Goal: Find specific page/section: Locate a particular part of the current website

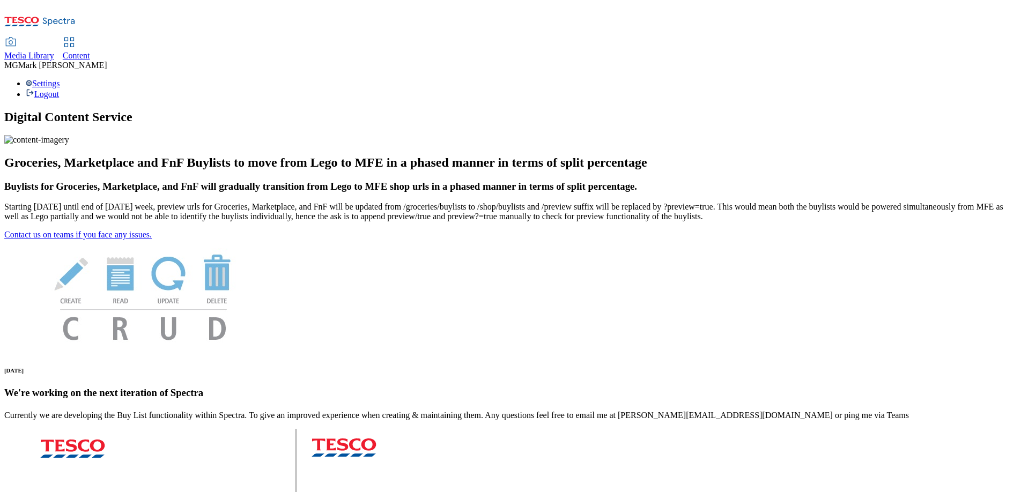
click at [90, 51] on span "Content" at bounding box center [76, 55] width 27 height 9
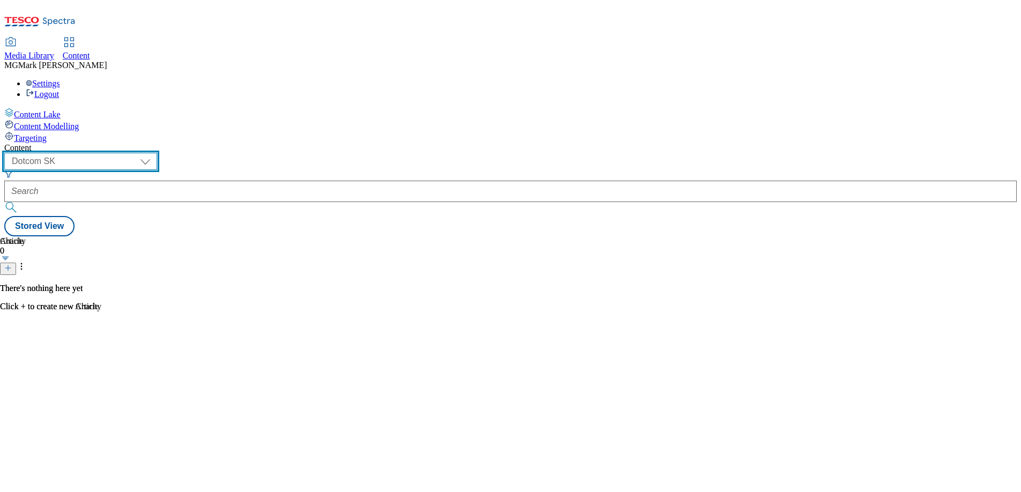
click at [157, 153] on select "Dotcom CZ Dotcom SK ghs-roi ghs-uk Phones [GEOGRAPHIC_DATA]" at bounding box center [80, 161] width 153 height 17
select select "ghs-[GEOGRAPHIC_DATA]"
click at [139, 153] on select "Dotcom CZ Dotcom SK ghs-roi ghs-uk Phones [GEOGRAPHIC_DATA]" at bounding box center [80, 161] width 153 height 17
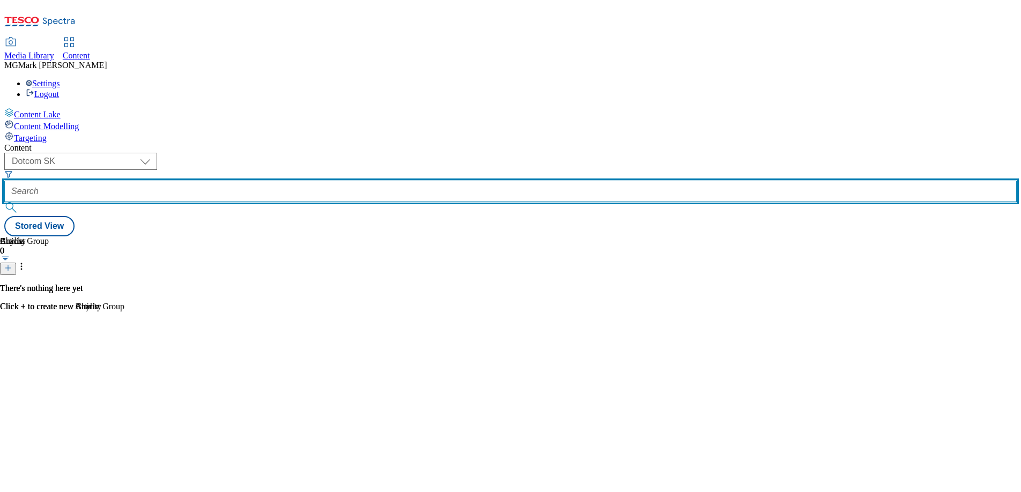
click at [269, 181] on input "text" at bounding box center [510, 191] width 1013 height 21
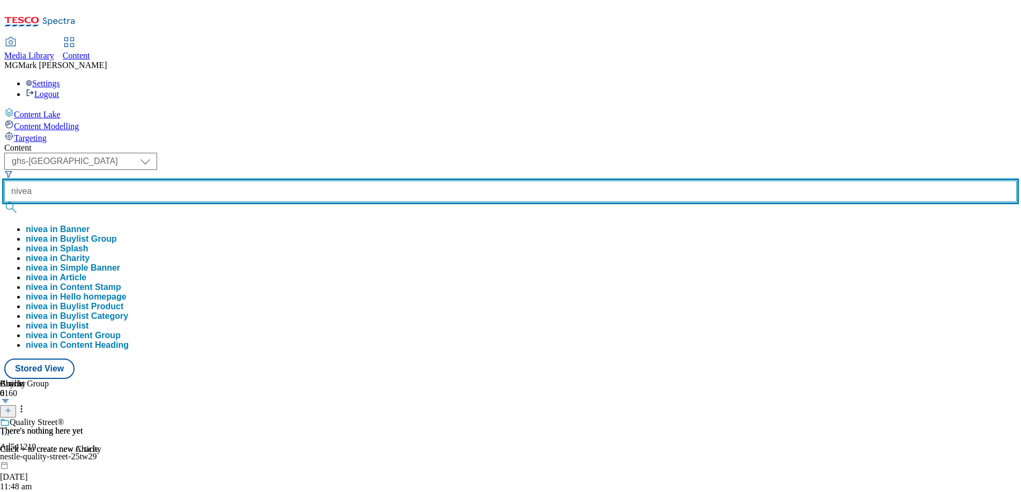
type input "nivea"
click at [4, 202] on button "submit" at bounding box center [11, 207] width 15 height 11
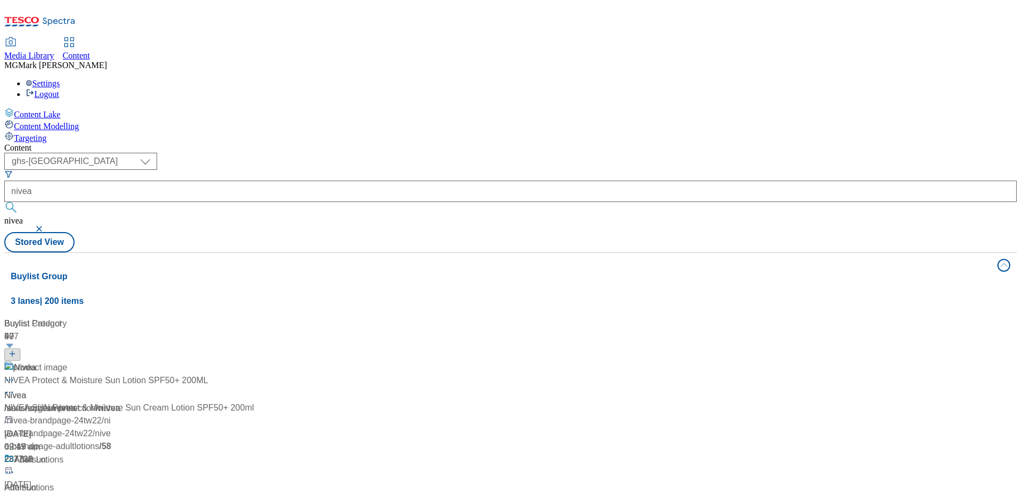
click at [180, 402] on div "/ new-ranges / nivea" at bounding box center [91, 408] width 175 height 13
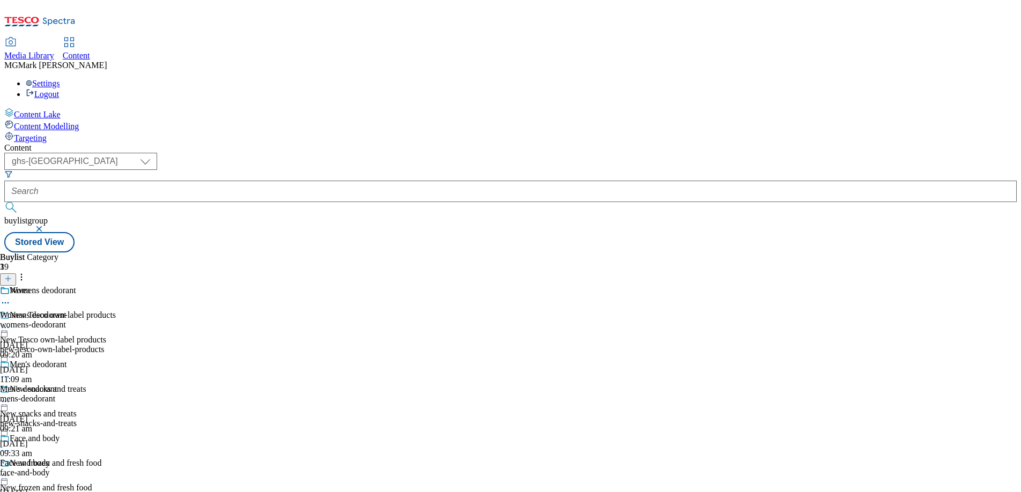
scroll to position [9, 0]
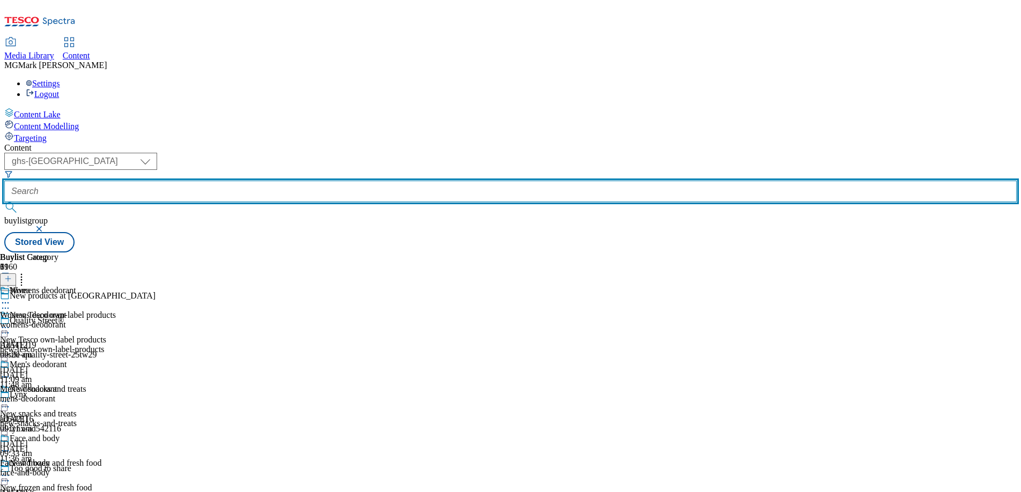
click at [284, 181] on input "text" at bounding box center [510, 191] width 1013 height 21
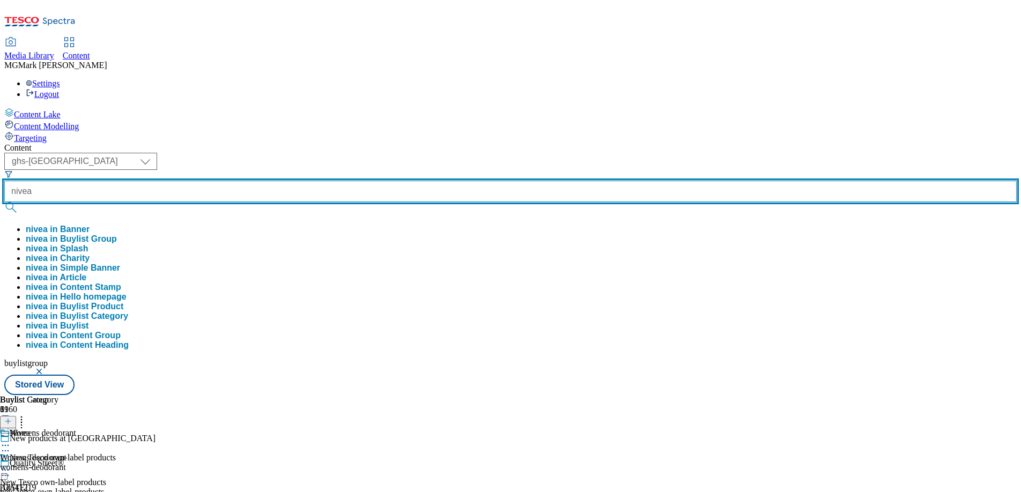
type input "nivea"
click at [4, 202] on button "submit" at bounding box center [11, 207] width 15 height 11
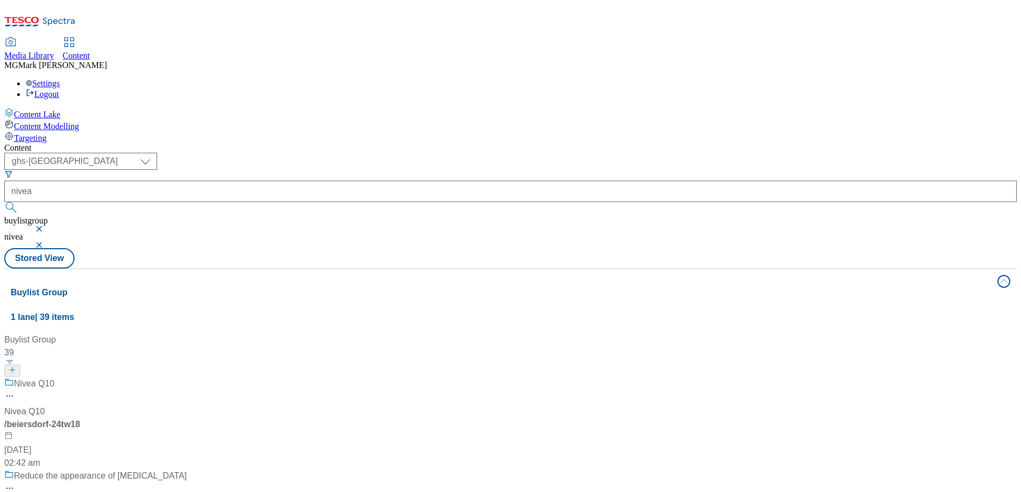
click at [46, 226] on button "button" at bounding box center [40, 229] width 11 height 6
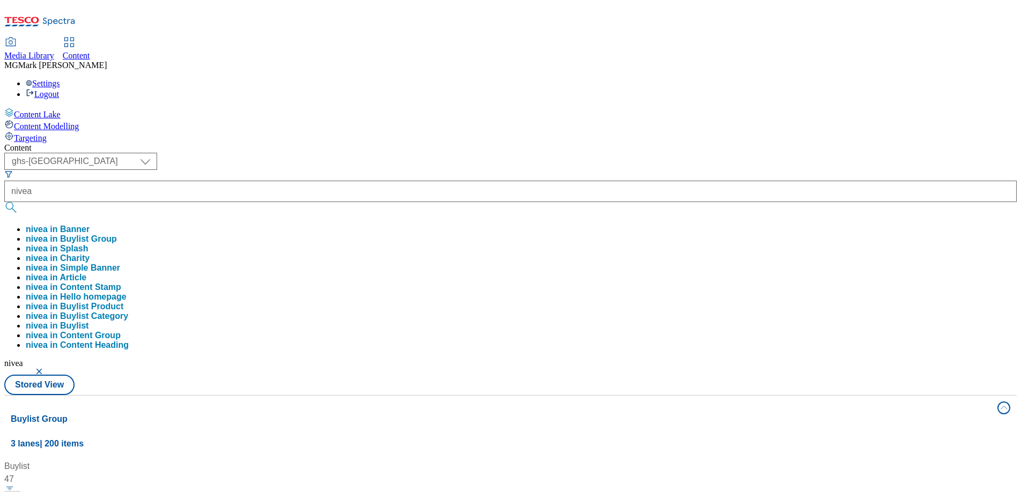
click at [429, 153] on div "( optional ) Dotcom CZ Dotcom SK ghs-roi ghs-uk Phones [GEOGRAPHIC_DATA] ghs-uk…" at bounding box center [510, 274] width 1013 height 242
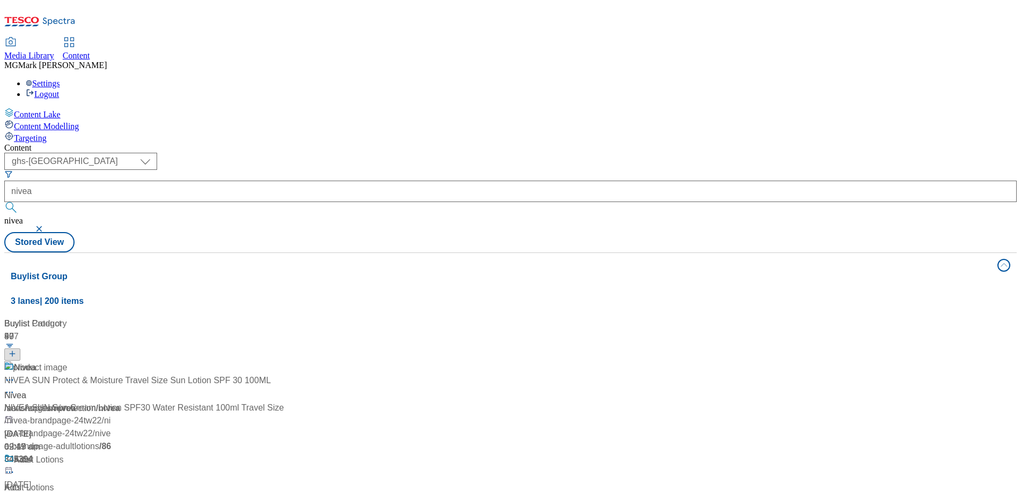
click at [180, 362] on div "Nivea Nivea / new-ranges / nivea [DATE] 09:19 am" at bounding box center [91, 408] width 175 height 92
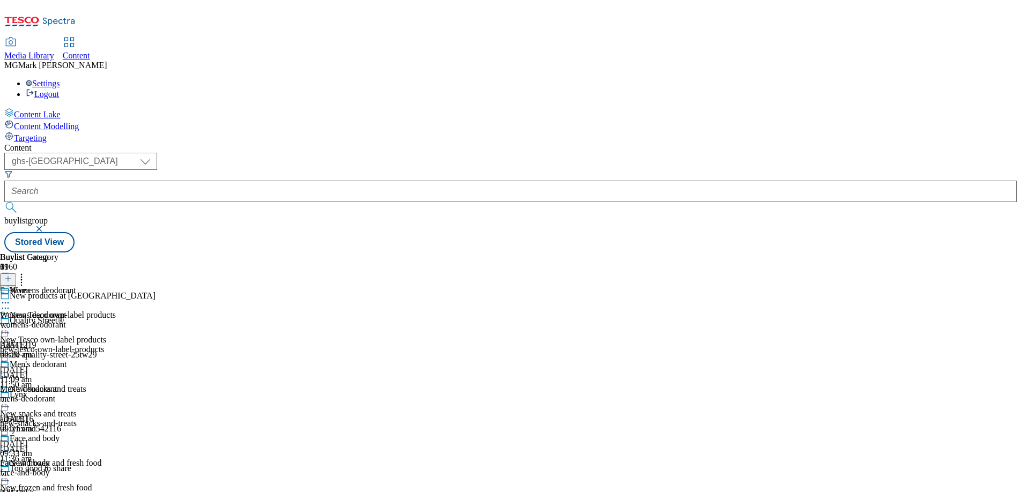
scroll to position [1789, 0]
click at [9, 303] on circle at bounding box center [9, 304] width 2 height 2
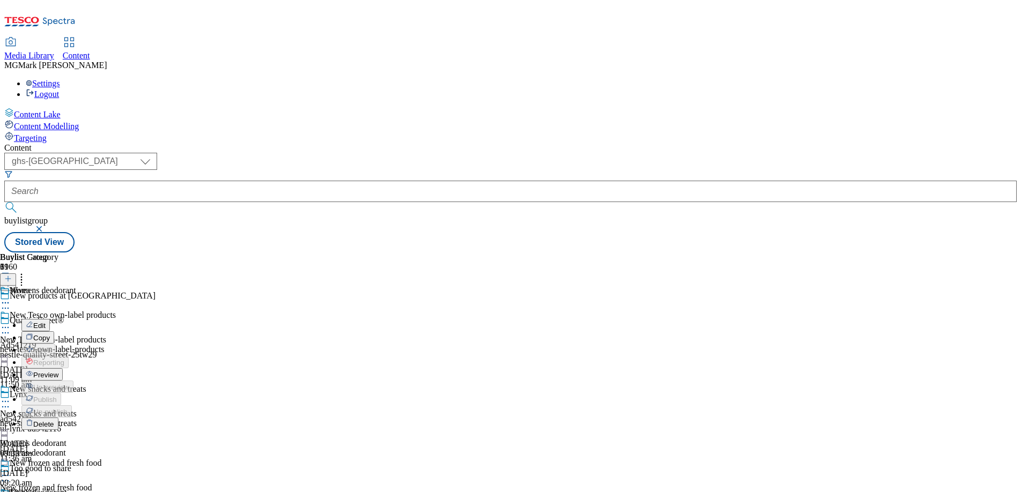
click at [58, 371] on span "Preview" at bounding box center [45, 375] width 25 height 8
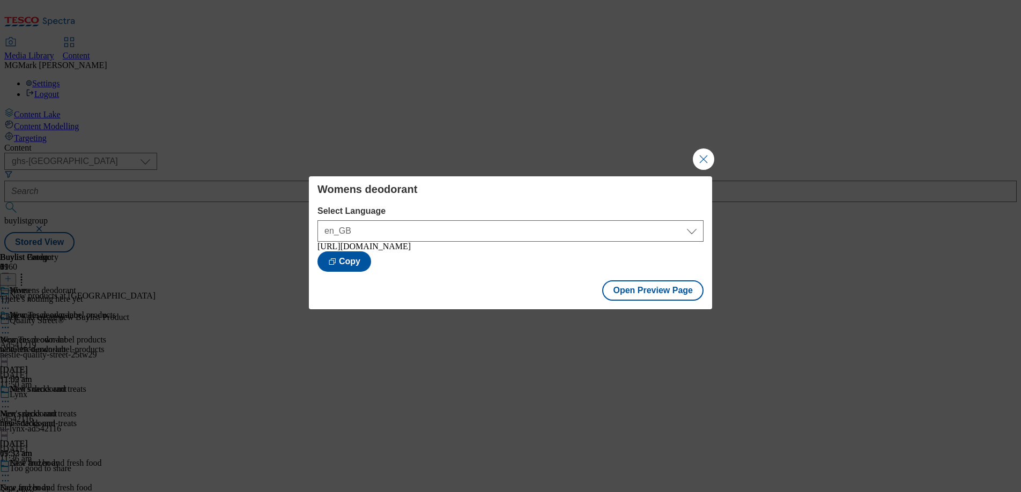
drag, startPoint x: 321, startPoint y: 257, endPoint x: 589, endPoint y: 258, distance: 268.2
click at [589, 252] on div "[URL][DOMAIN_NAME]" at bounding box center [511, 247] width 386 height 10
click at [706, 164] on button "Close Modal" at bounding box center [703, 159] width 21 height 21
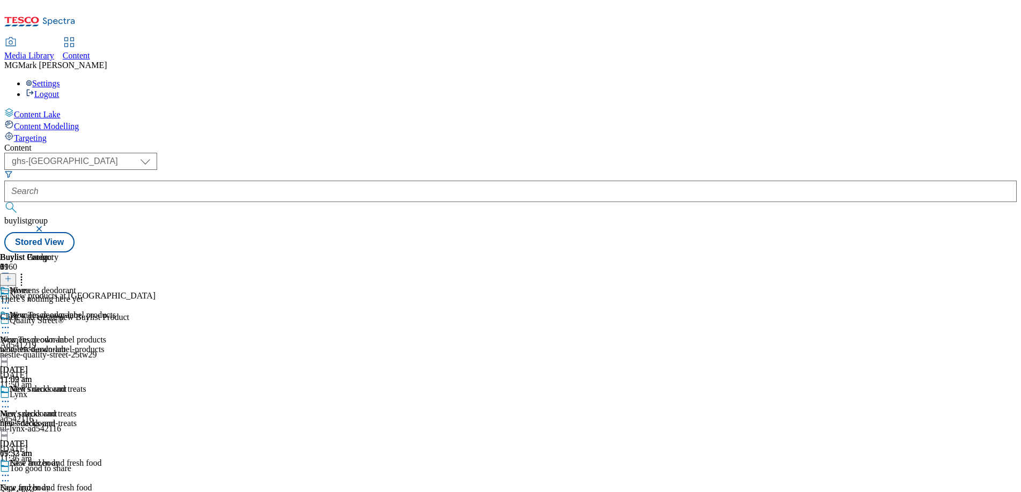
click at [76, 345] on div "womens-deodorant" at bounding box center [38, 350] width 76 height 10
click at [76, 419] on div "mens-deodorant" at bounding box center [38, 424] width 76 height 10
click at [76, 459] on div "Face and body Face and body face-and-body [DATE] 11:52 am" at bounding box center [38, 496] width 76 height 74
click at [76, 419] on div "mens-deodorant" at bounding box center [38, 424] width 76 height 10
click at [76, 311] on div "Womens deodorant" at bounding box center [38, 323] width 76 height 25
